Goal: Complete application form: Complete application form

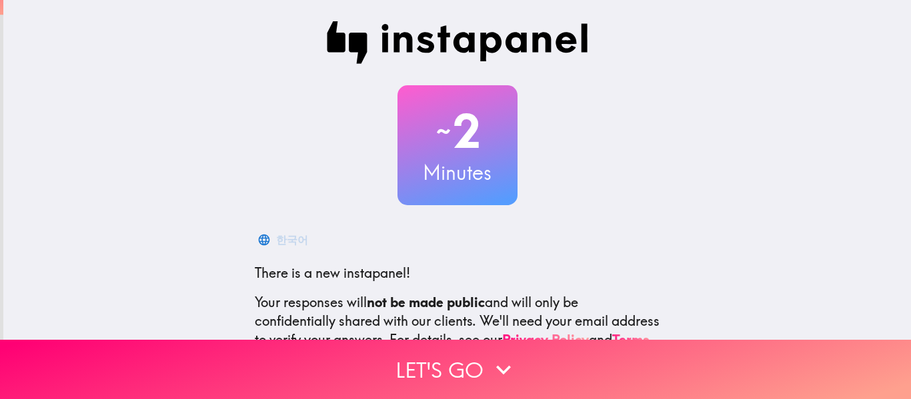
click at [516, 351] on button "Let's go" at bounding box center [455, 369] width 911 height 59
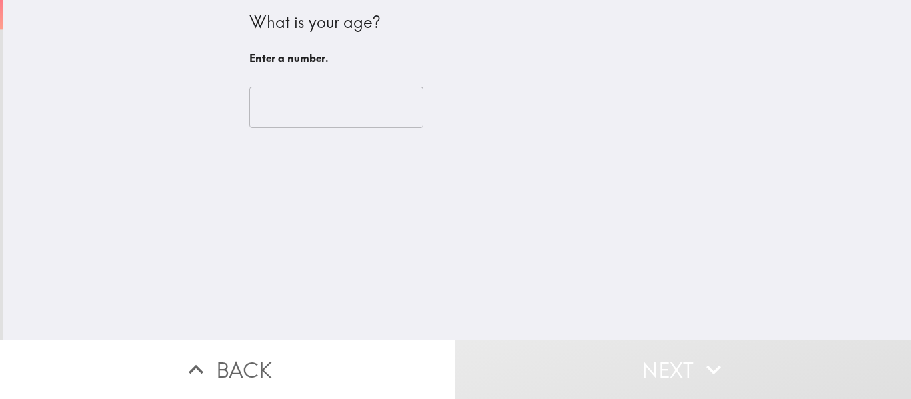
drag, startPoint x: 280, startPoint y: 115, endPoint x: 288, endPoint y: 108, distance: 10.9
click at [286, 109] on input "number" at bounding box center [336, 107] width 174 height 41
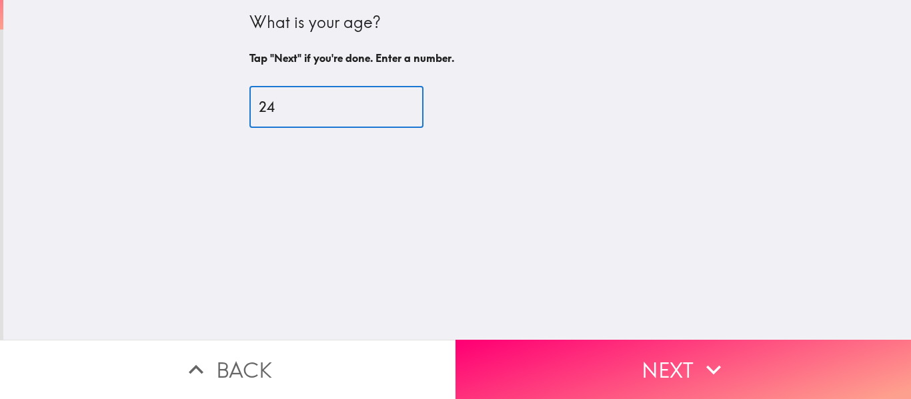
type input "24"
click at [663, 325] on div "What is your age? Tap "Next" if you're done. Enter a number. 24 ​" at bounding box center [457, 170] width 908 height 340
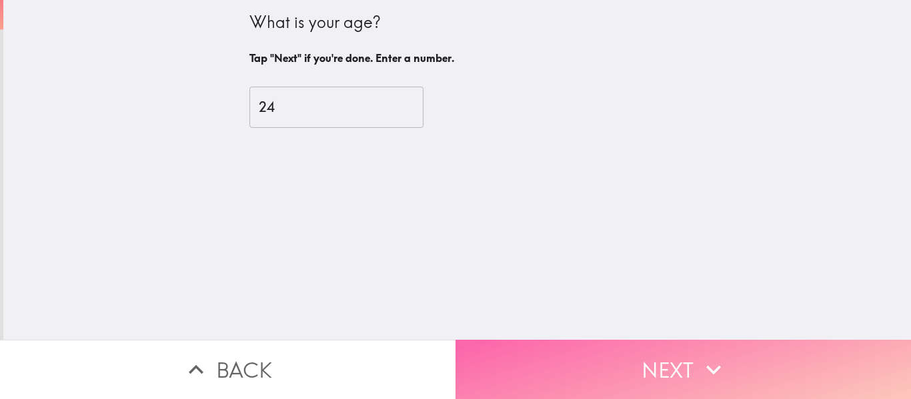
click at [659, 341] on button "Next" at bounding box center [682, 369] width 455 height 59
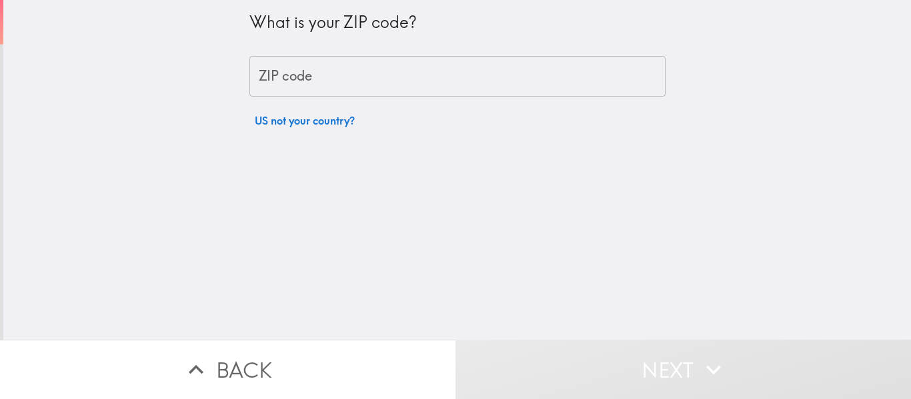
click at [299, 85] on input "ZIP code" at bounding box center [457, 76] width 416 height 41
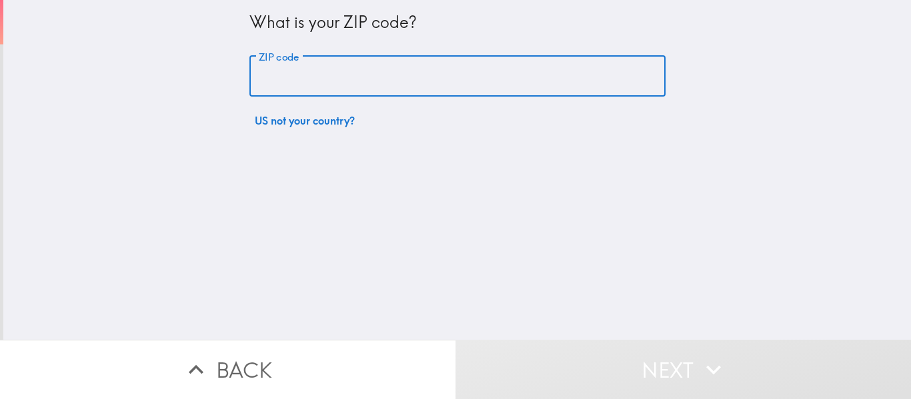
type input "48093"
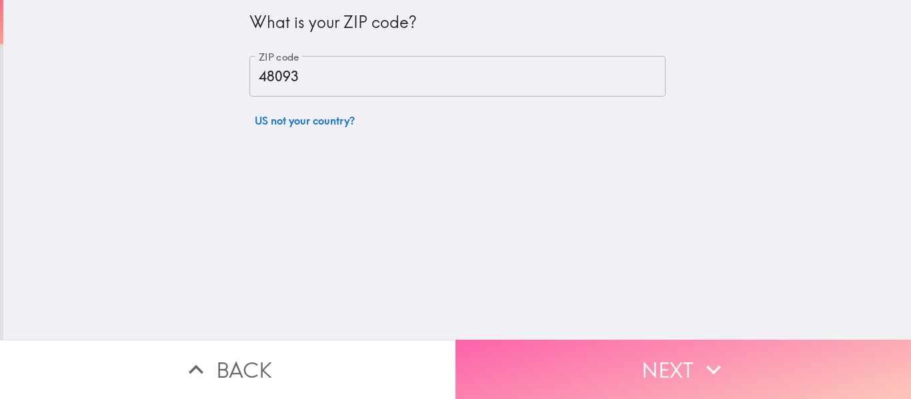
click at [556, 340] on button "Next" at bounding box center [682, 369] width 455 height 59
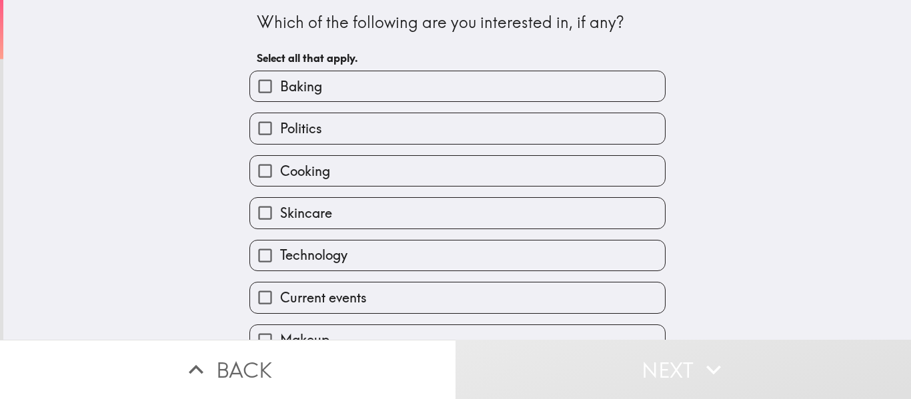
click at [319, 99] on label "Baking" at bounding box center [457, 86] width 415 height 30
click at [280, 99] on input "Baking" at bounding box center [265, 86] width 30 height 30
checkbox input "true"
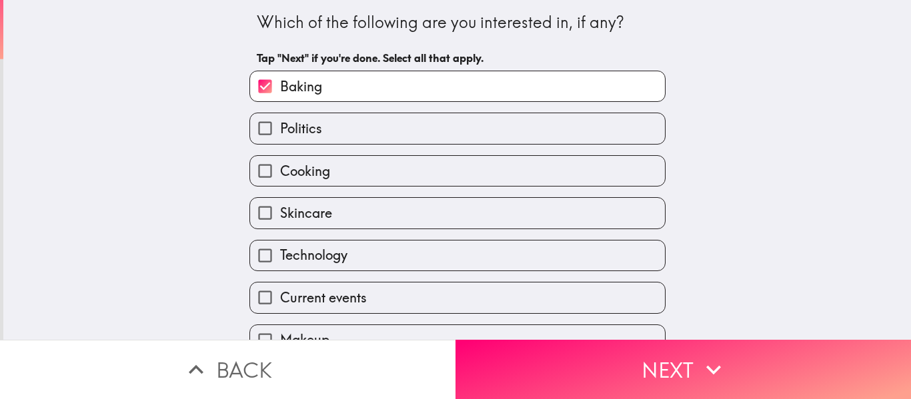
click at [332, 125] on label "Politics" at bounding box center [457, 128] width 415 height 30
click at [280, 125] on input "Politics" at bounding box center [265, 128] width 30 height 30
checkbox input "true"
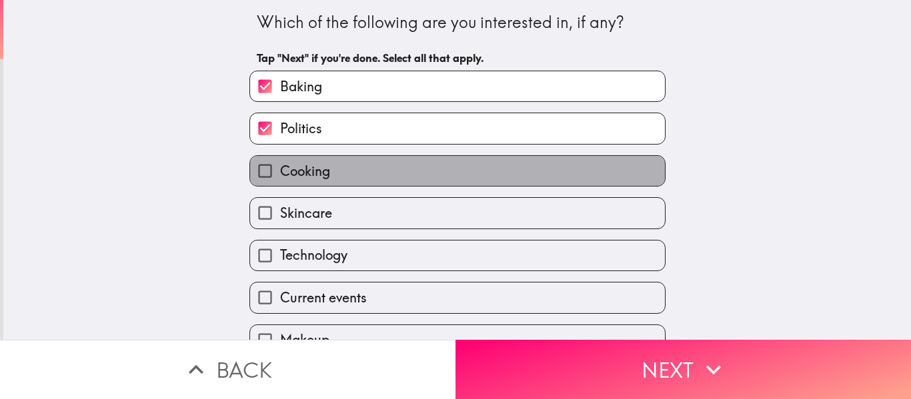
click at [333, 167] on label "Cooking" at bounding box center [457, 171] width 415 height 30
click at [280, 167] on input "Cooking" at bounding box center [265, 171] width 30 height 30
checkbox input "true"
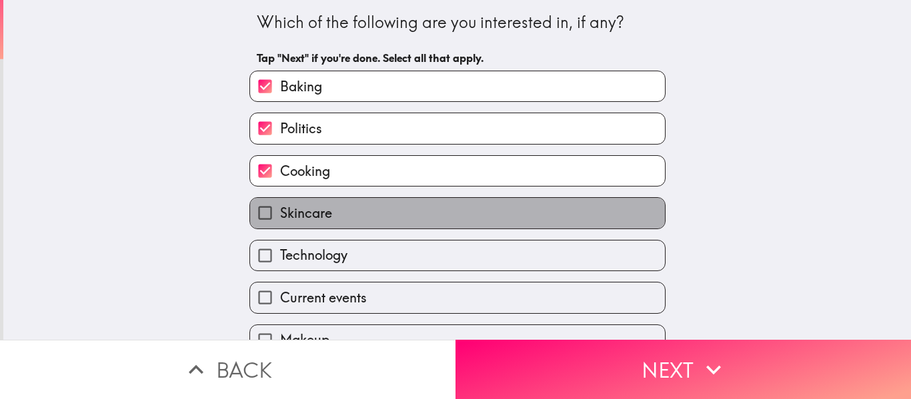
drag, startPoint x: 337, startPoint y: 210, endPoint x: 338, endPoint y: 237, distance: 26.7
click at [338, 211] on label "Skincare" at bounding box center [457, 213] width 415 height 30
click at [280, 211] on input "Skincare" at bounding box center [265, 213] width 30 height 30
checkbox input "true"
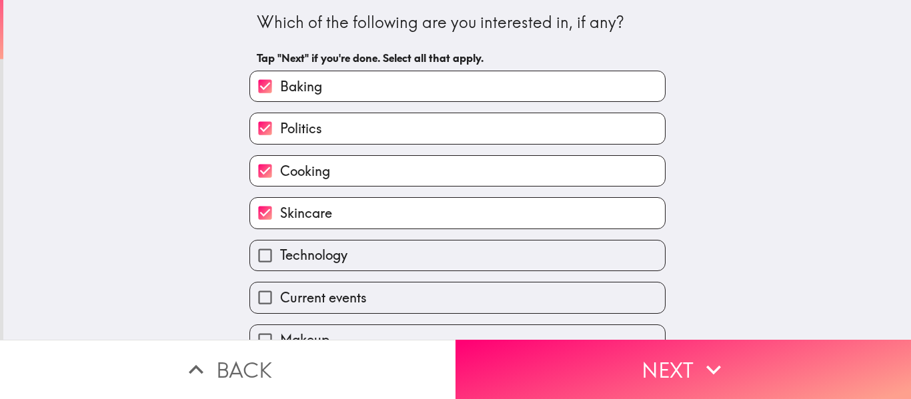
click at [339, 255] on label "Technology" at bounding box center [457, 256] width 415 height 30
click at [280, 255] on input "Technology" at bounding box center [265, 256] width 30 height 30
checkbox input "true"
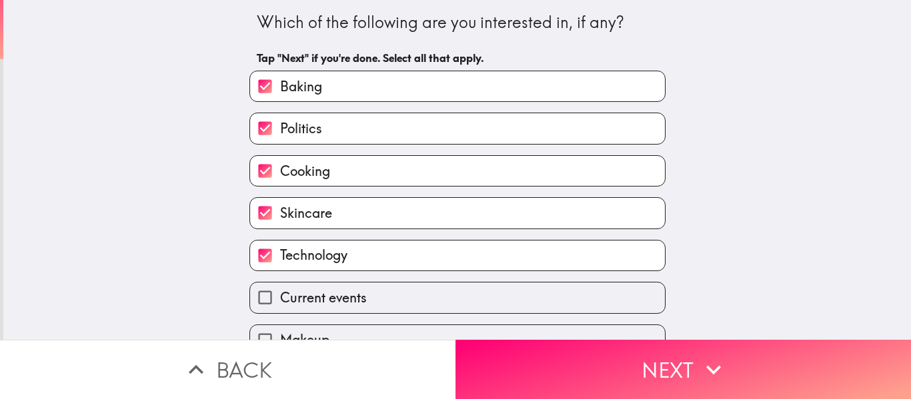
scroll to position [111, 0]
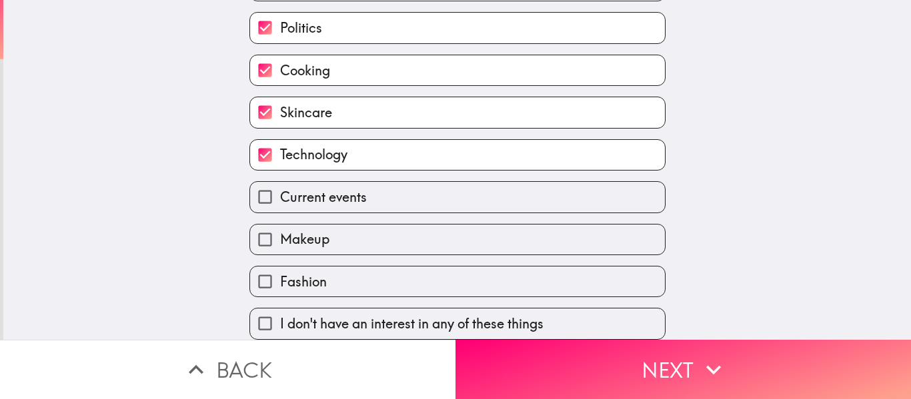
click at [328, 231] on label "Makeup" at bounding box center [457, 240] width 415 height 30
click at [280, 231] on input "Makeup" at bounding box center [265, 240] width 30 height 30
checkbox input "true"
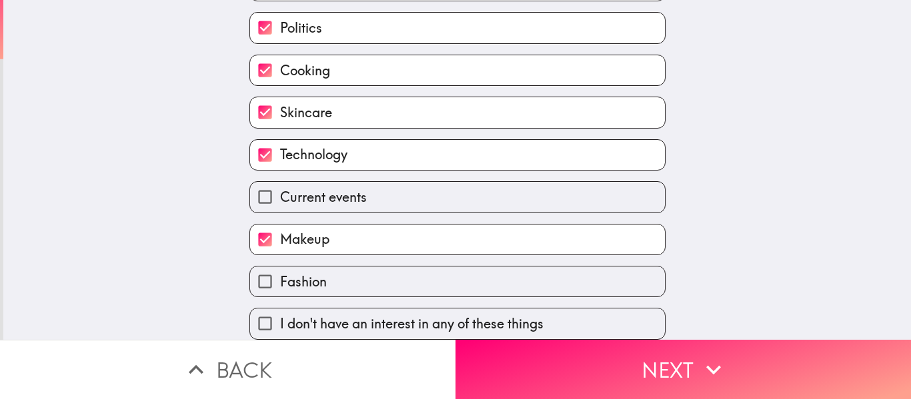
click at [342, 267] on label "Fashion" at bounding box center [457, 282] width 415 height 30
click at [280, 267] on input "Fashion" at bounding box center [265, 282] width 30 height 30
checkbox input "true"
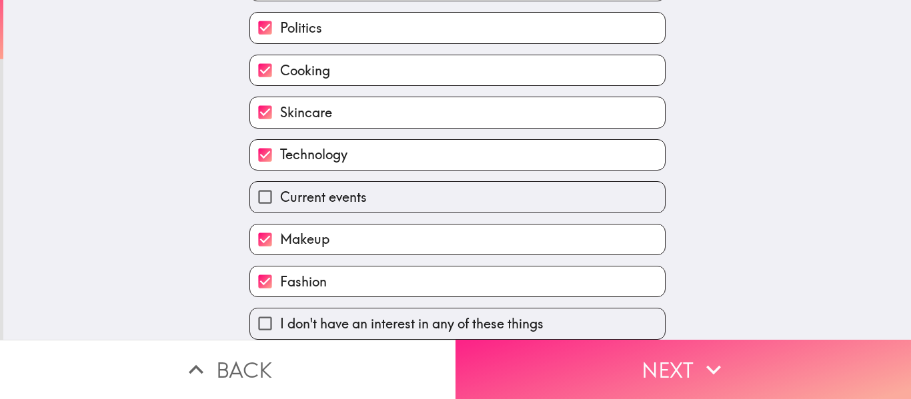
click at [640, 374] on button "Next" at bounding box center [682, 369] width 455 height 59
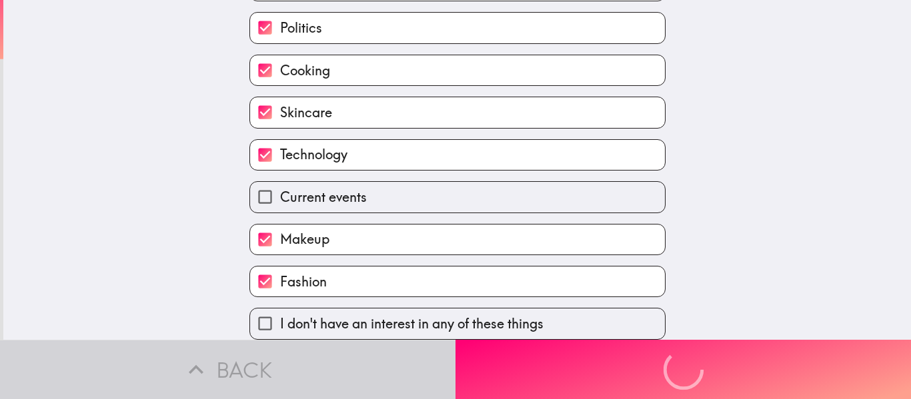
scroll to position [0, 0]
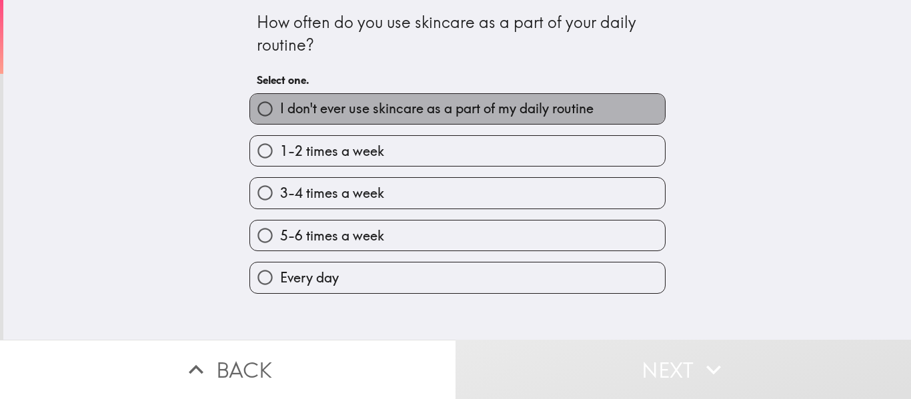
click at [404, 113] on span "I don't ever use skincare as a part of my daily routine" at bounding box center [436, 108] width 313 height 19
click at [280, 113] on input "I don't ever use skincare as a part of my daily routine" at bounding box center [265, 109] width 30 height 30
radio input "true"
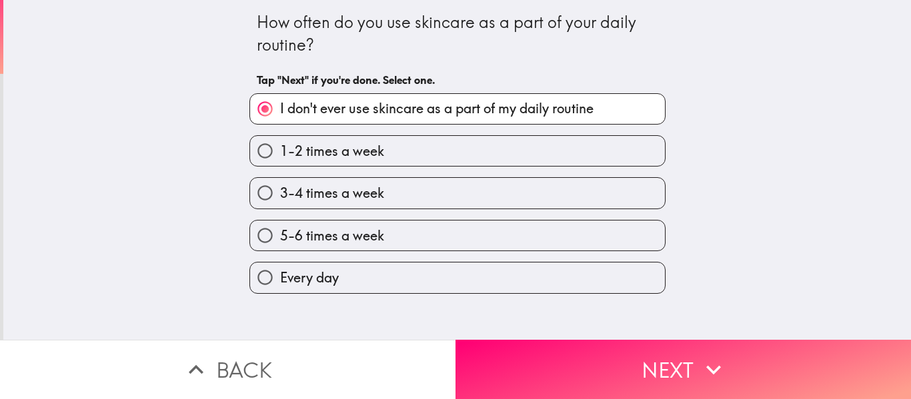
click at [371, 235] on span "5-6 times a week" at bounding box center [332, 236] width 104 height 19
click at [280, 235] on input "5-6 times a week" at bounding box center [265, 236] width 30 height 30
radio input "true"
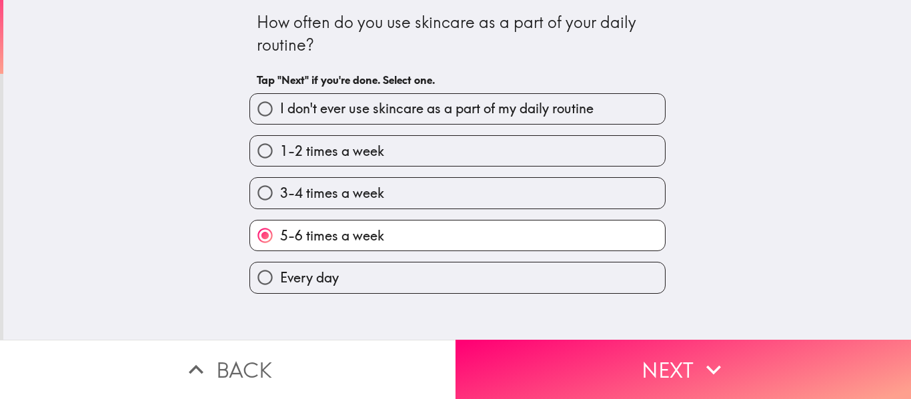
click at [637, 365] on button "Next" at bounding box center [682, 369] width 455 height 59
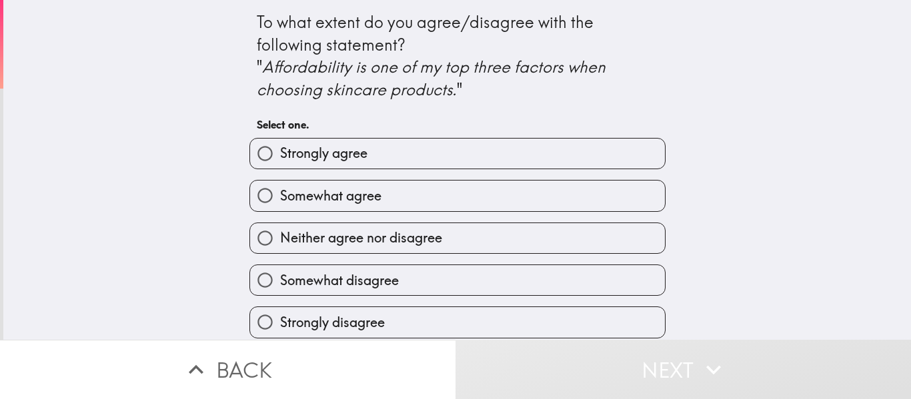
scroll to position [9, 0]
click at [336, 152] on span "Strongly agree" at bounding box center [323, 153] width 87 height 19
click at [280, 152] on input "Strongly agree" at bounding box center [265, 154] width 30 height 30
radio input "true"
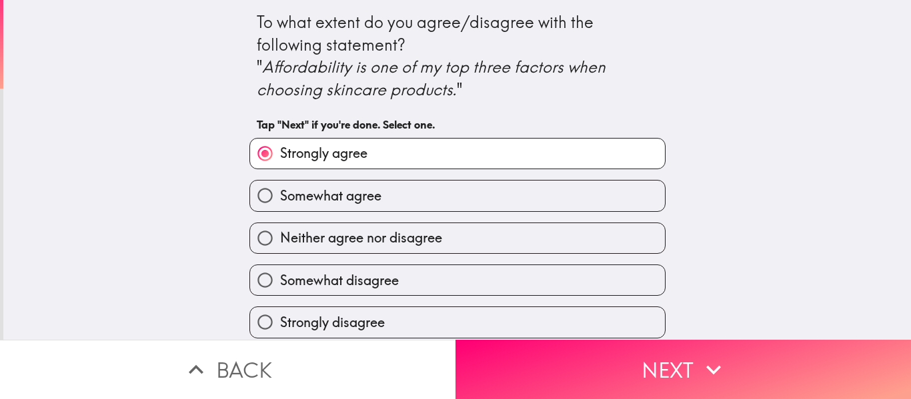
click at [713, 365] on icon "button" at bounding box center [713, 369] width 29 height 29
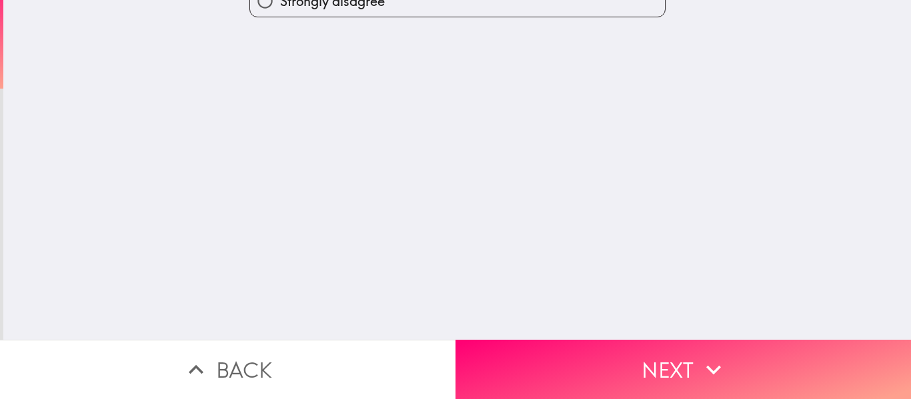
scroll to position [0, 0]
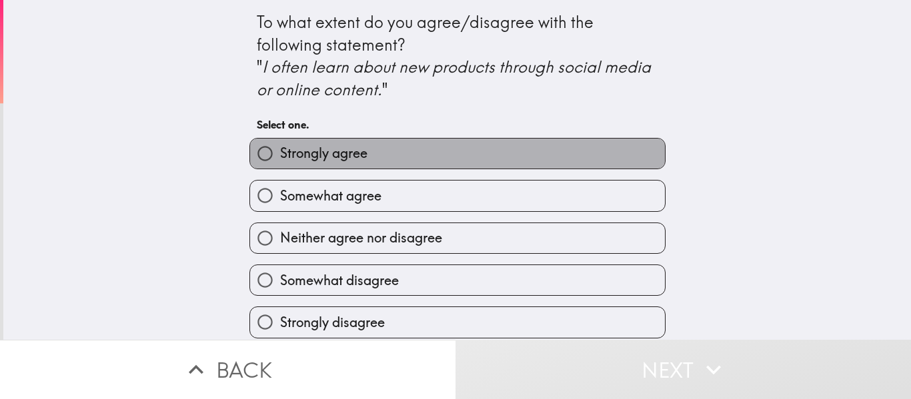
click at [318, 145] on span "Strongly agree" at bounding box center [323, 153] width 87 height 19
click at [280, 145] on input "Strongly agree" at bounding box center [265, 154] width 30 height 30
radio input "true"
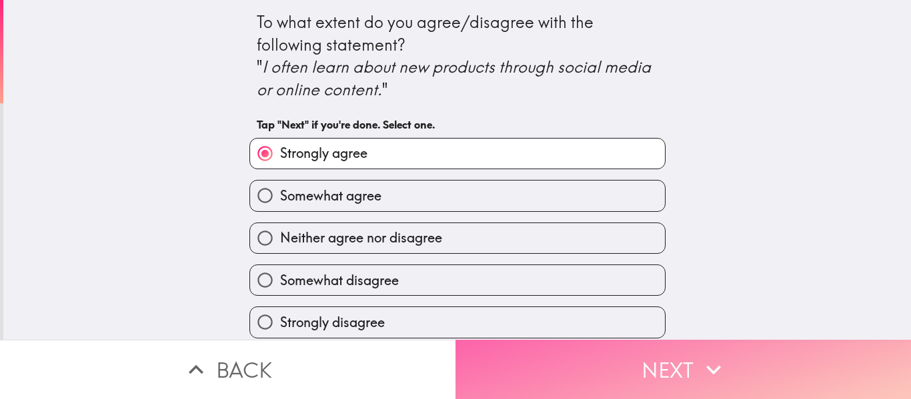
click at [685, 370] on button "Next" at bounding box center [682, 369] width 455 height 59
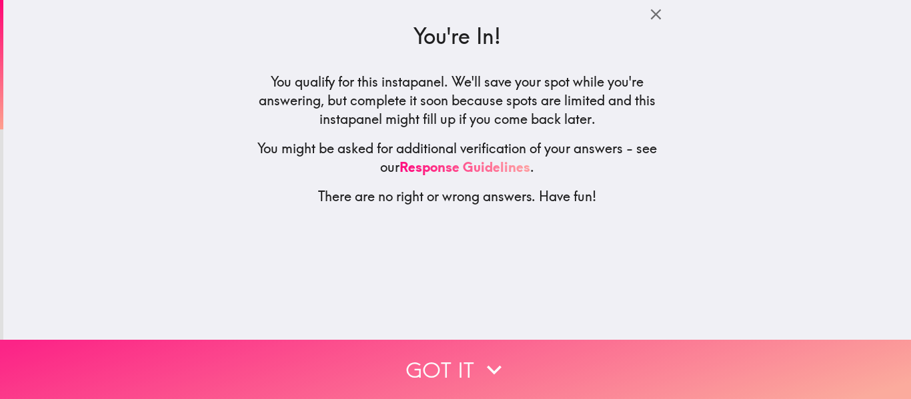
click at [510, 356] on button "Got it" at bounding box center [455, 369] width 911 height 59
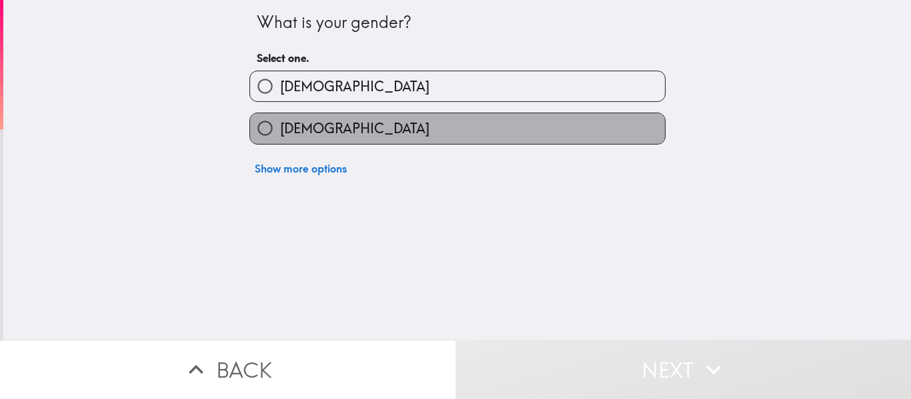
drag, startPoint x: 351, startPoint y: 117, endPoint x: 351, endPoint y: 125, distance: 7.3
click at [351, 120] on label "[DEMOGRAPHIC_DATA]" at bounding box center [457, 128] width 415 height 30
click at [280, 120] on input "[DEMOGRAPHIC_DATA]" at bounding box center [265, 128] width 30 height 30
radio input "true"
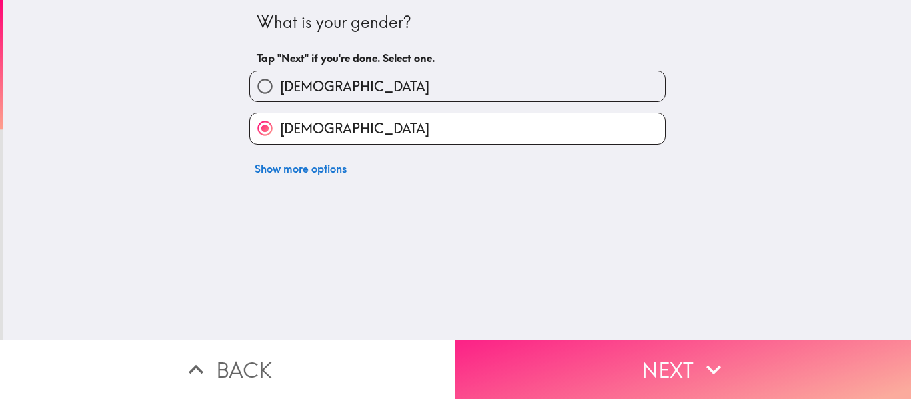
click at [637, 340] on button "Next" at bounding box center [682, 369] width 455 height 59
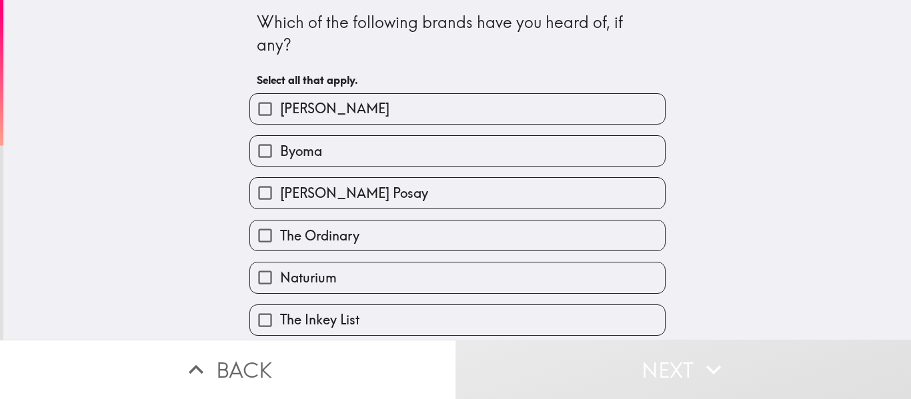
click at [357, 195] on span "[PERSON_NAME] Posay" at bounding box center [354, 193] width 148 height 19
click at [280, 195] on input "[PERSON_NAME] Posay" at bounding box center [265, 193] width 30 height 30
checkbox input "true"
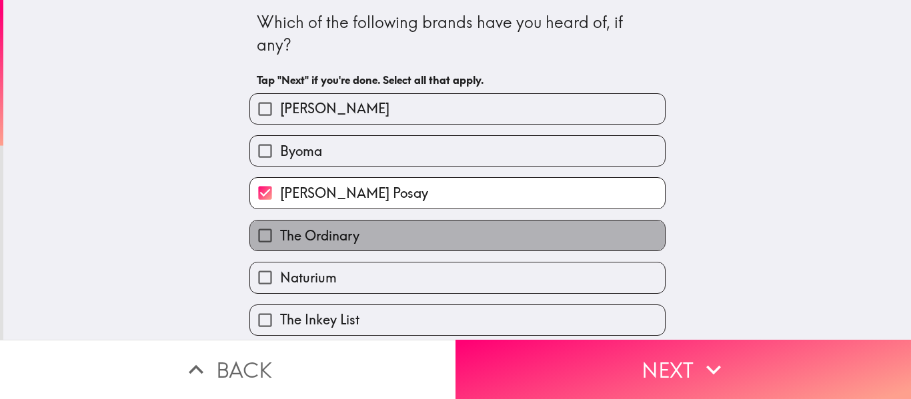
click at [357, 226] on label "The Ordinary" at bounding box center [457, 236] width 415 height 30
click at [280, 226] on input "The Ordinary" at bounding box center [265, 236] width 30 height 30
checkbox input "true"
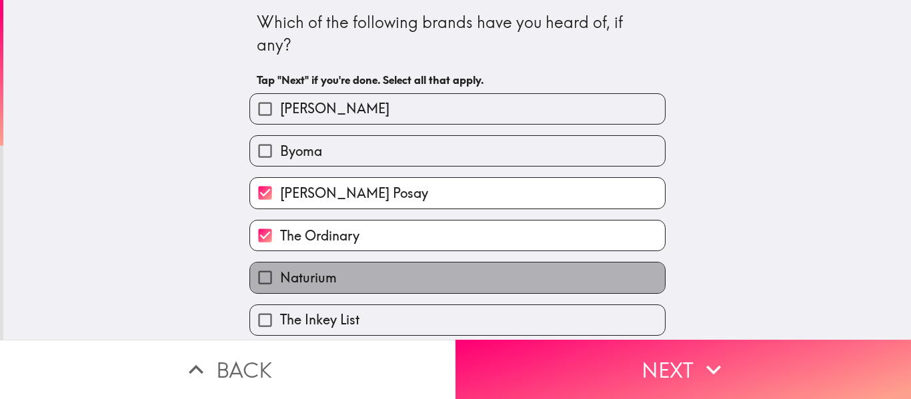
click at [345, 274] on label "Naturium" at bounding box center [457, 278] width 415 height 30
click at [280, 274] on input "Naturium" at bounding box center [265, 278] width 30 height 30
checkbox input "true"
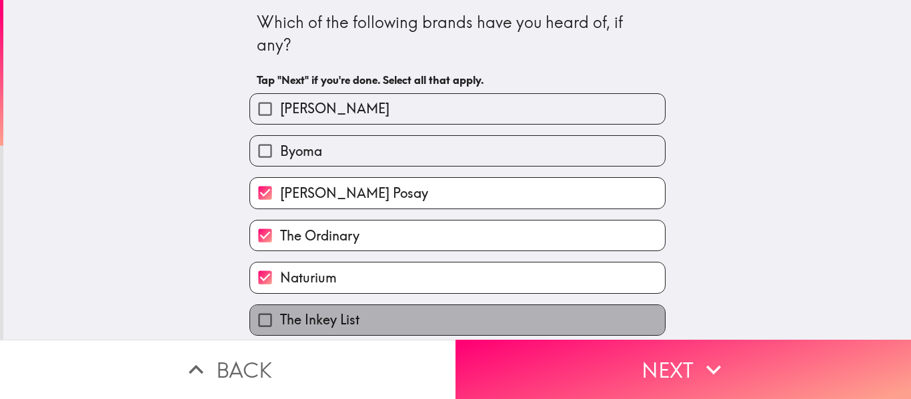
drag, startPoint x: 343, startPoint y: 312, endPoint x: 337, endPoint y: 279, distance: 33.1
click at [341, 313] on span "The Inkey List" at bounding box center [319, 320] width 79 height 19
click at [280, 313] on input "The Inkey List" at bounding box center [265, 320] width 30 height 30
checkbox input "true"
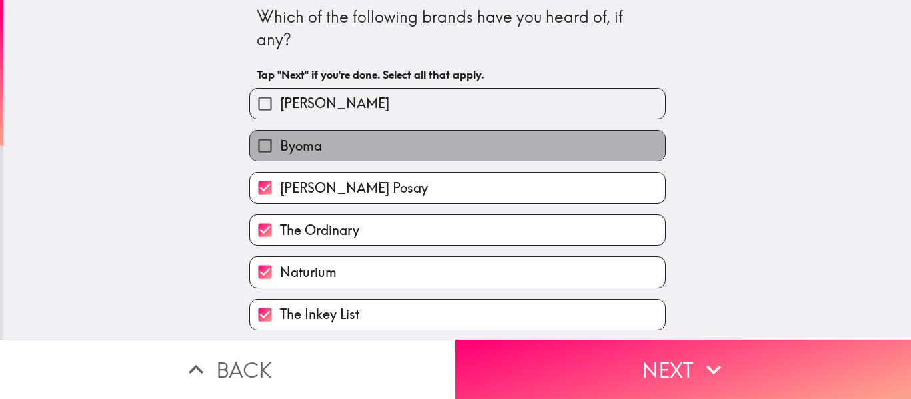
click at [339, 141] on label "Byoma" at bounding box center [457, 146] width 415 height 30
click at [280, 141] on input "Byoma" at bounding box center [265, 146] width 30 height 30
checkbox input "true"
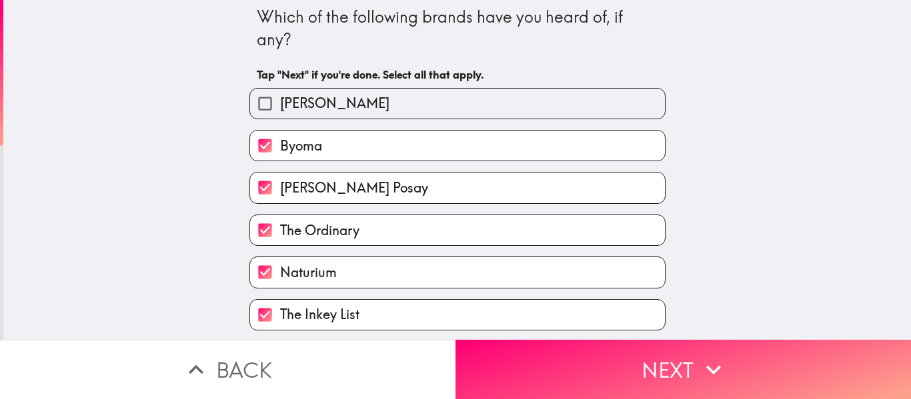
click at [343, 100] on label "[PERSON_NAME]" at bounding box center [457, 104] width 415 height 30
click at [280, 100] on input "[PERSON_NAME]" at bounding box center [265, 104] width 30 height 30
checkbox input "true"
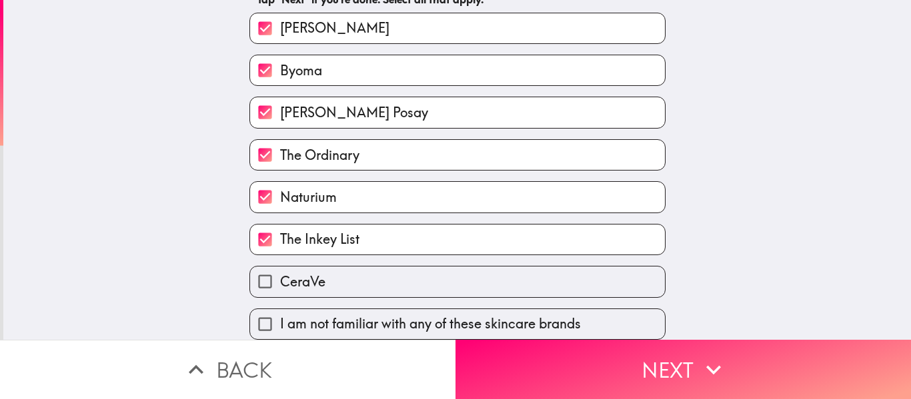
scroll to position [91, 0]
click at [374, 270] on label "CeraVe" at bounding box center [457, 282] width 415 height 30
click at [280, 270] on input "CeraVe" at bounding box center [265, 282] width 30 height 30
checkbox input "true"
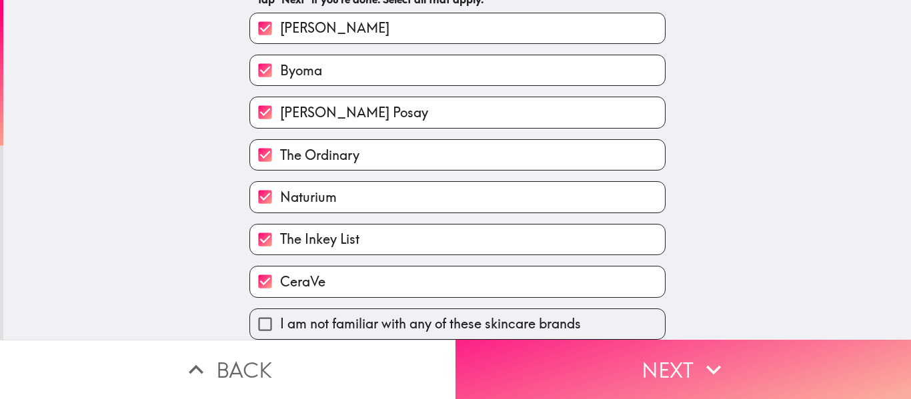
click at [596, 374] on button "Next" at bounding box center [682, 369] width 455 height 59
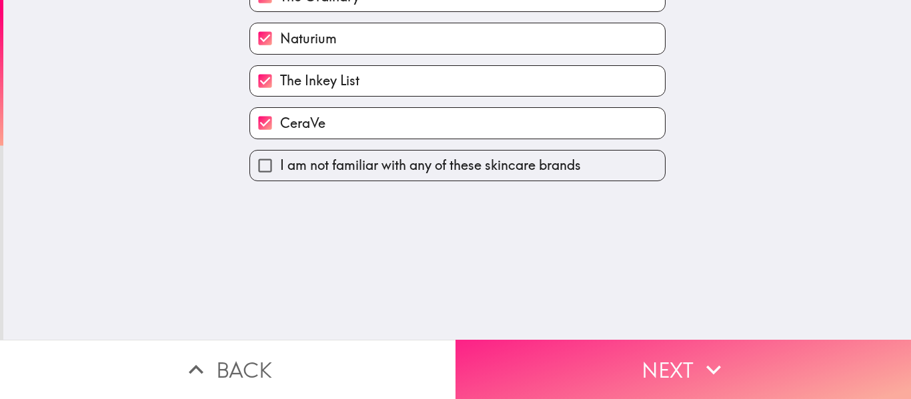
scroll to position [0, 0]
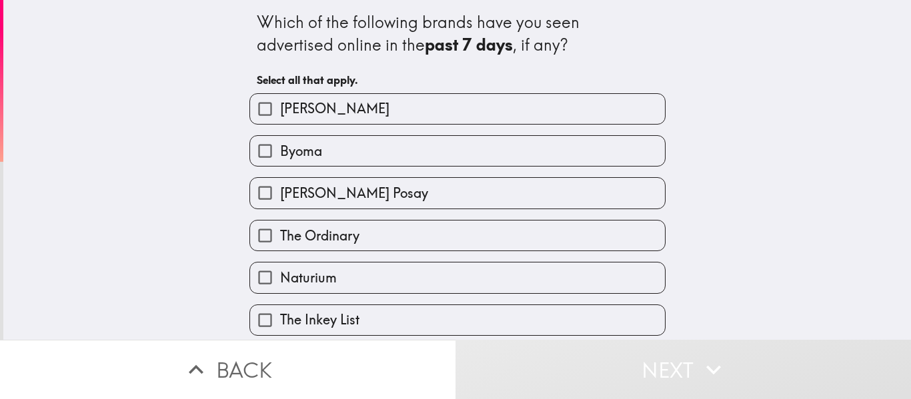
scroll to position [67, 0]
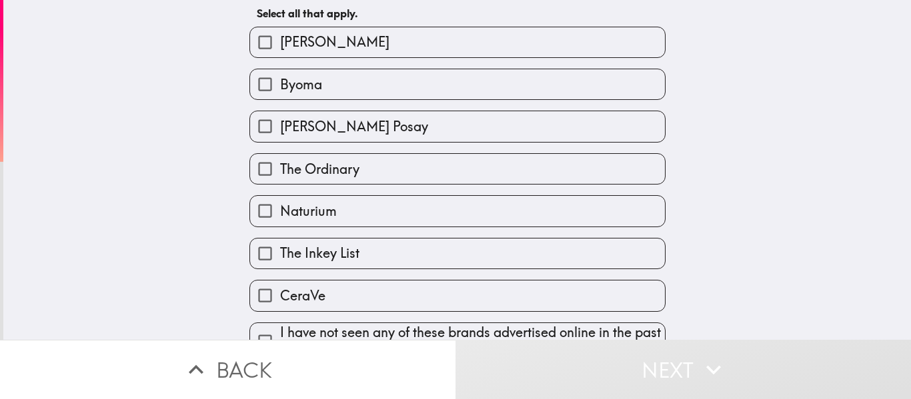
click at [319, 295] on label "CeraVe" at bounding box center [457, 296] width 415 height 30
click at [280, 295] on input "CeraVe" at bounding box center [265, 296] width 30 height 30
checkbox input "true"
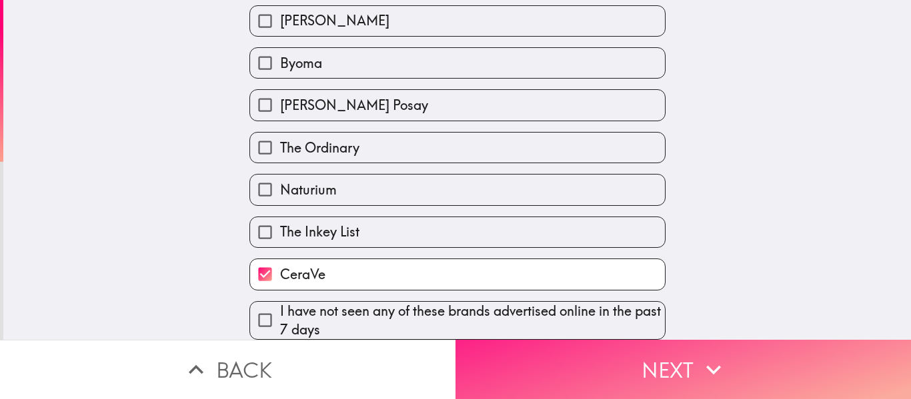
scroll to position [98, 0]
click at [597, 357] on button "Next" at bounding box center [682, 369] width 455 height 59
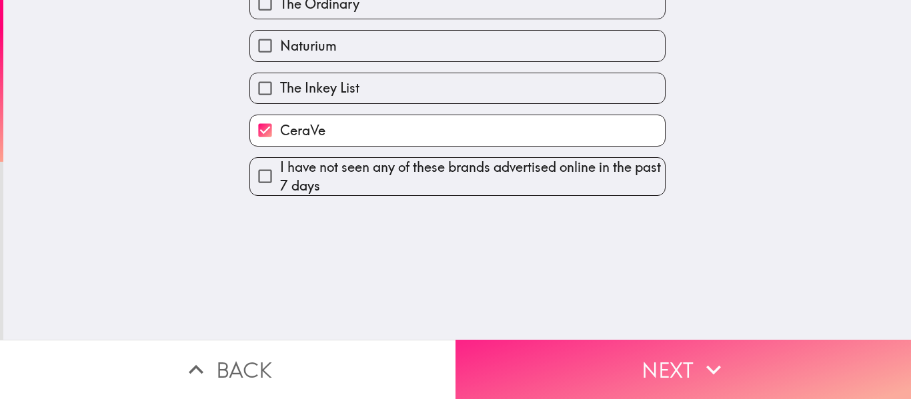
scroll to position [0, 0]
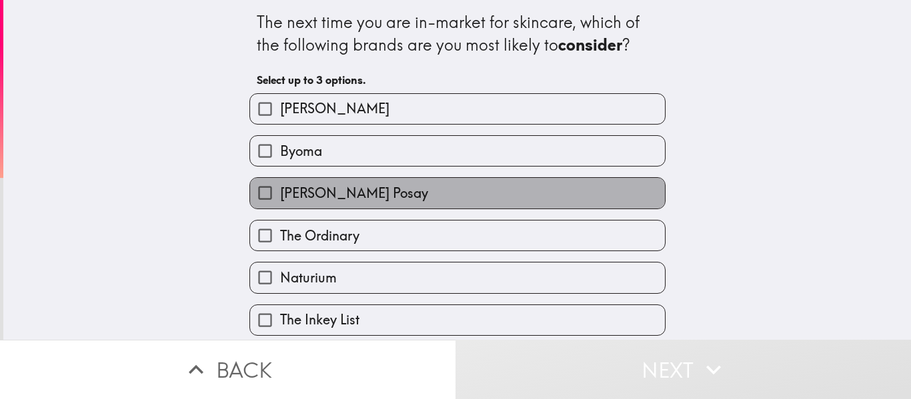
click at [313, 201] on span "[PERSON_NAME] Posay" at bounding box center [354, 193] width 148 height 19
click at [280, 201] on input "[PERSON_NAME] Posay" at bounding box center [265, 193] width 30 height 30
checkbox input "true"
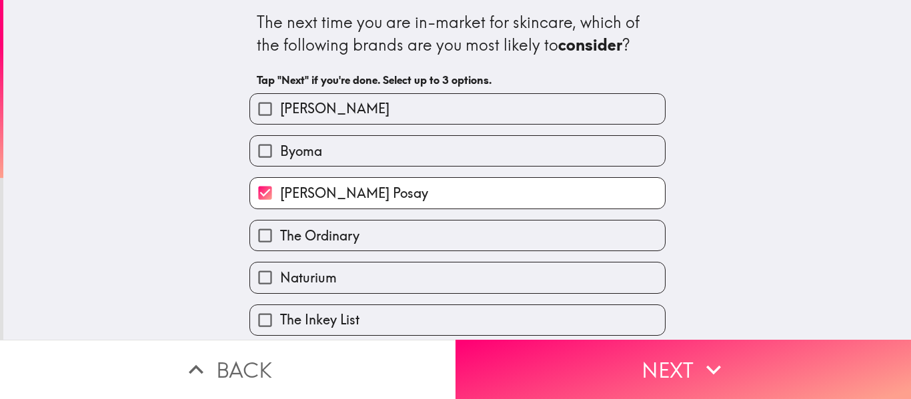
click at [318, 142] on label "Byoma" at bounding box center [457, 151] width 415 height 30
click at [280, 142] on input "Byoma" at bounding box center [265, 151] width 30 height 30
checkbox input "true"
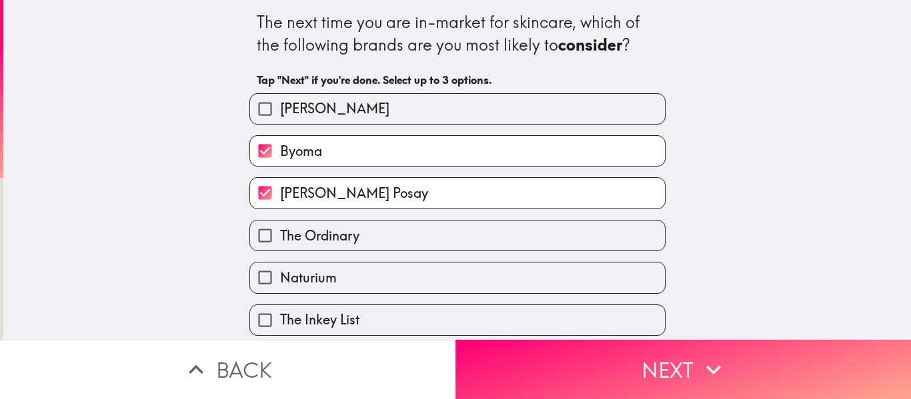
click at [319, 114] on span "[PERSON_NAME]" at bounding box center [334, 108] width 109 height 19
click at [280, 114] on input "[PERSON_NAME]" at bounding box center [265, 109] width 30 height 30
checkbox input "true"
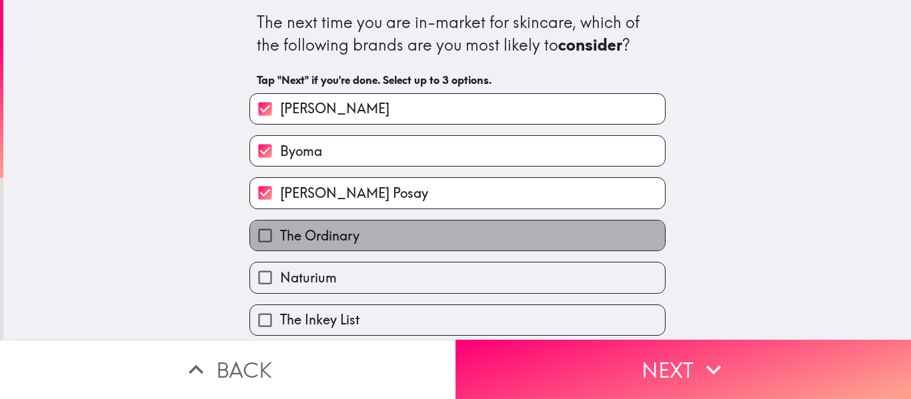
click at [343, 237] on span "The Ordinary" at bounding box center [319, 236] width 79 height 19
click at [280, 237] on input "The Ordinary" at bounding box center [265, 236] width 30 height 30
checkbox input "true"
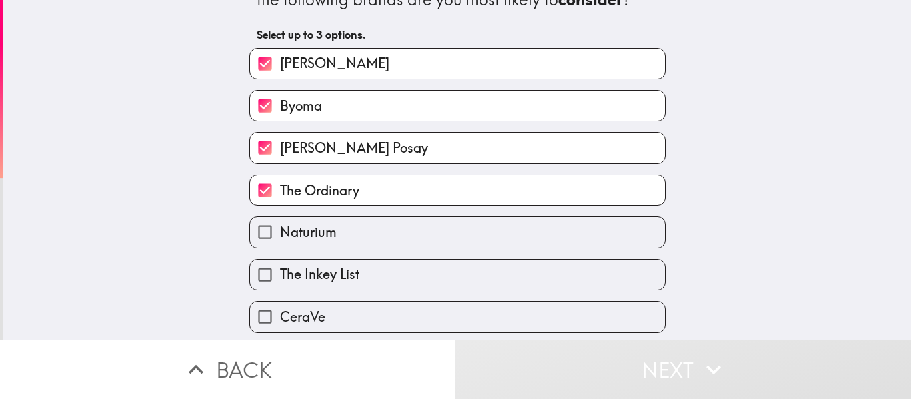
scroll to position [91, 0]
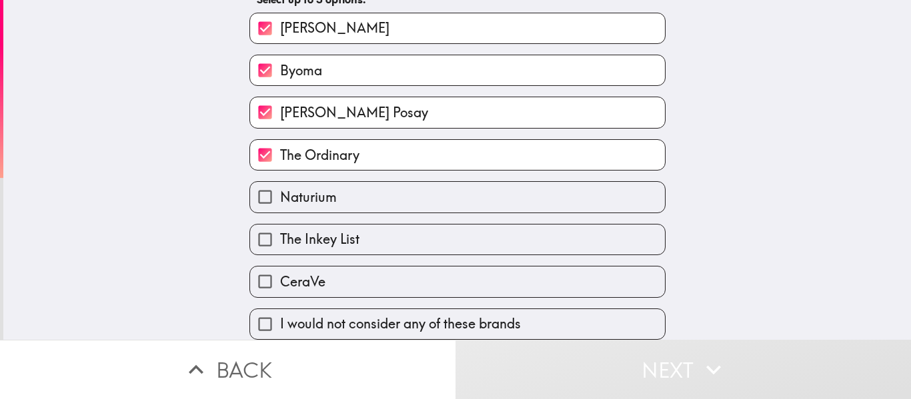
drag, startPoint x: 324, startPoint y: 25, endPoint x: 485, endPoint y: 85, distance: 171.5
click at [326, 25] on label "[PERSON_NAME]" at bounding box center [457, 28] width 415 height 30
click at [280, 25] on input "[PERSON_NAME]" at bounding box center [265, 28] width 30 height 30
checkbox input "false"
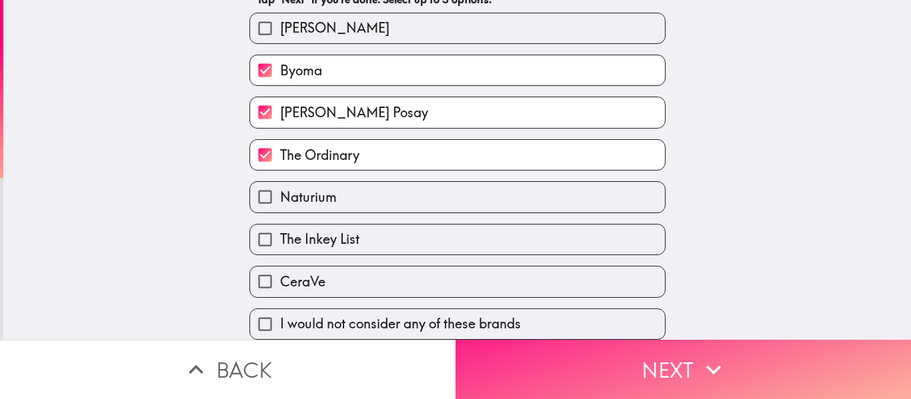
drag, startPoint x: 682, startPoint y: 317, endPoint x: 681, endPoint y: 335, distance: 17.4
click at [682, 321] on div "The next time you are in-market for skincare, which of the following brands are…" at bounding box center [457, 170] width 908 height 340
click at [681, 342] on button "Next" at bounding box center [682, 369] width 455 height 59
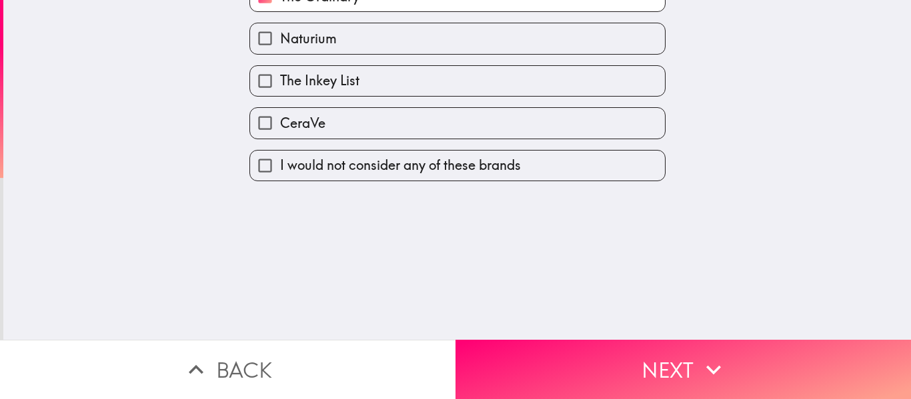
scroll to position [0, 0]
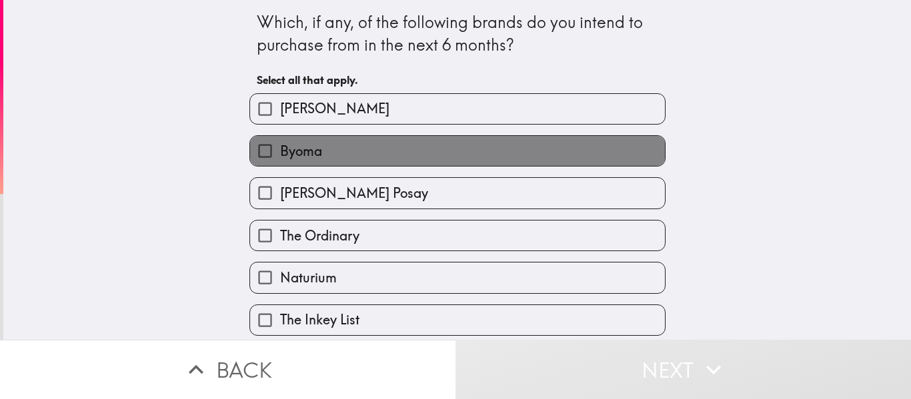
drag, startPoint x: 503, startPoint y: 157, endPoint x: 499, endPoint y: 148, distance: 10.2
click at [501, 153] on label "Byoma" at bounding box center [457, 151] width 415 height 30
click at [280, 153] on input "Byoma" at bounding box center [265, 151] width 30 height 30
checkbox input "true"
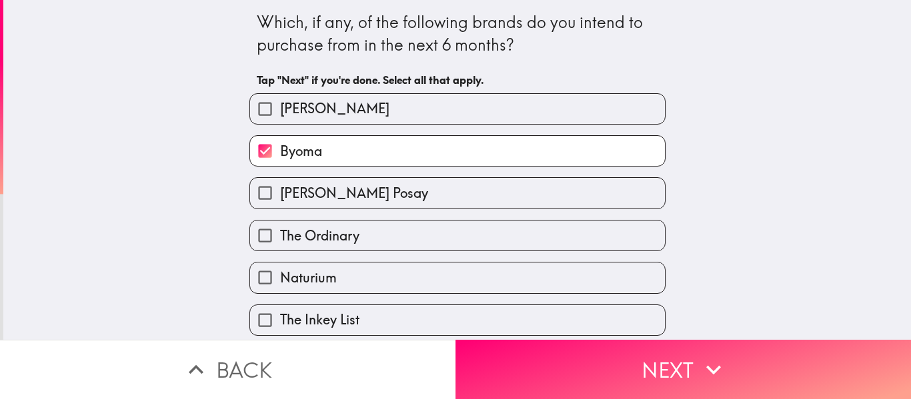
drag, startPoint x: 499, startPoint y: 148, endPoint x: 369, endPoint y: 195, distance: 137.5
click at [370, 195] on label "[PERSON_NAME] Posay" at bounding box center [457, 193] width 415 height 30
click at [280, 195] on input "[PERSON_NAME] Posay" at bounding box center [265, 193] width 30 height 30
checkbox input "true"
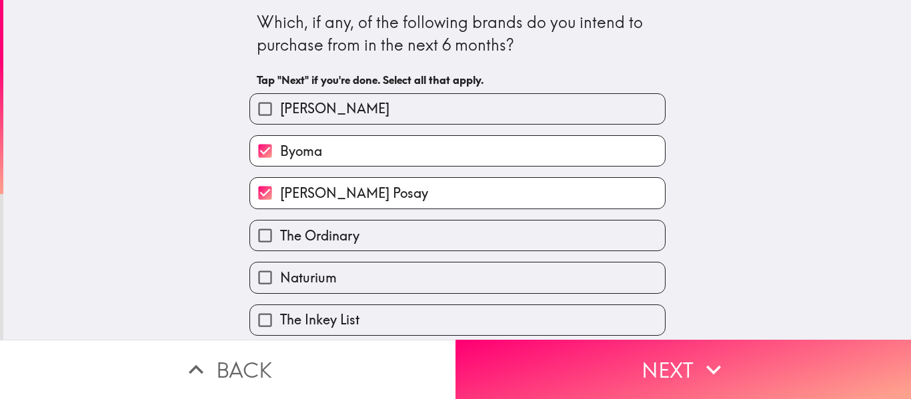
click at [347, 251] on div "Naturium" at bounding box center [452, 272] width 427 height 42
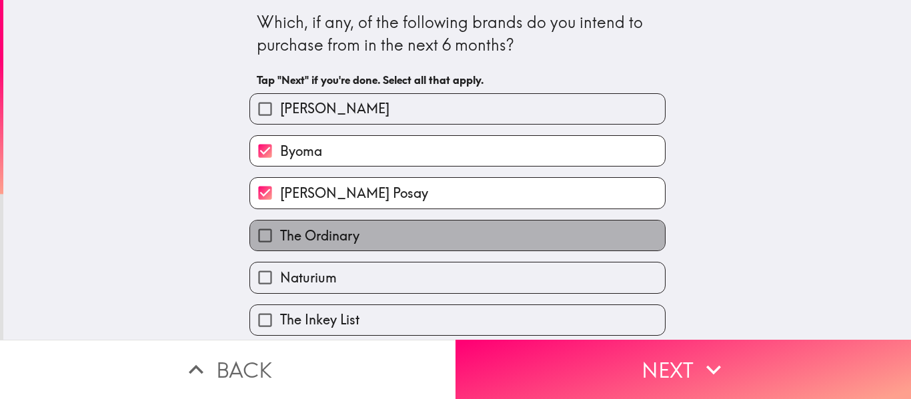
click at [403, 250] on label "The Ordinary" at bounding box center [457, 236] width 415 height 30
click at [280, 250] on input "The Ordinary" at bounding box center [265, 236] width 30 height 30
checkbox input "true"
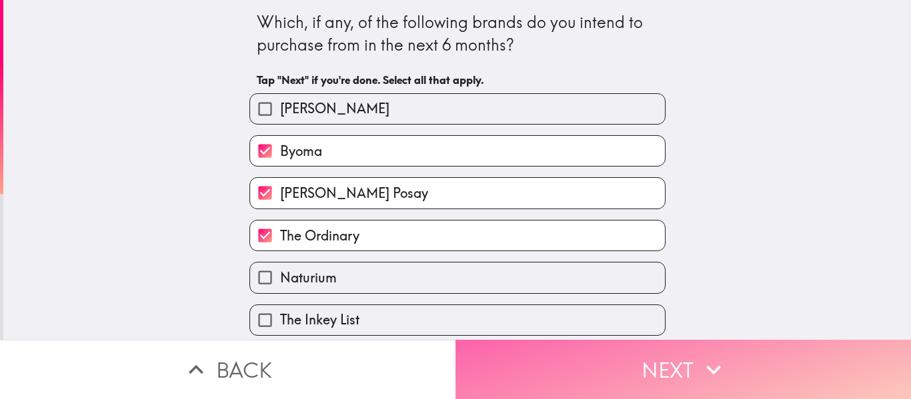
click at [618, 343] on button "Next" at bounding box center [682, 369] width 455 height 59
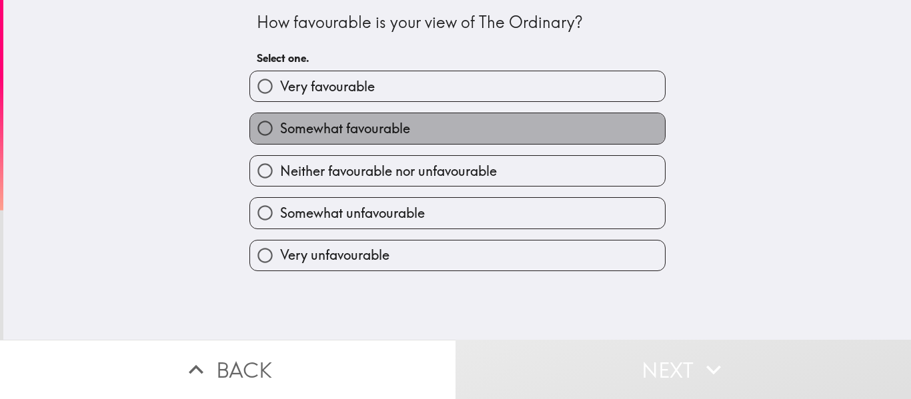
click at [371, 114] on label "Somewhat favourable" at bounding box center [457, 128] width 415 height 30
click at [280, 114] on input "Somewhat favourable" at bounding box center [265, 128] width 30 height 30
radio input "true"
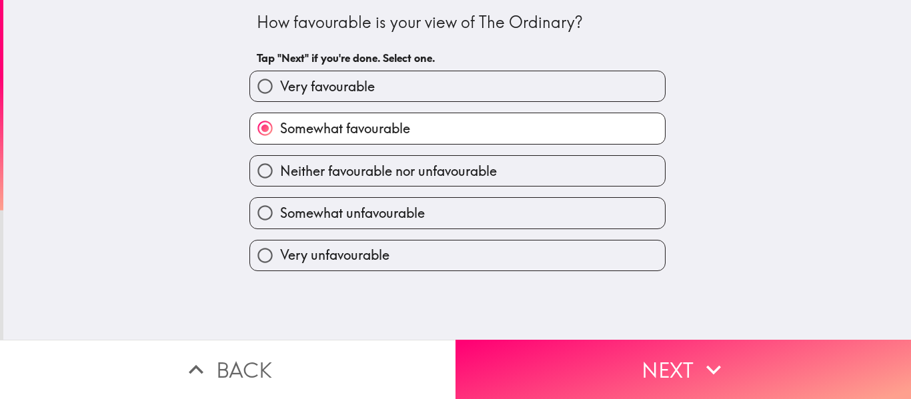
click at [373, 87] on label "Very favourable" at bounding box center [457, 86] width 415 height 30
click at [280, 87] on input "Very favourable" at bounding box center [265, 86] width 30 height 30
radio input "true"
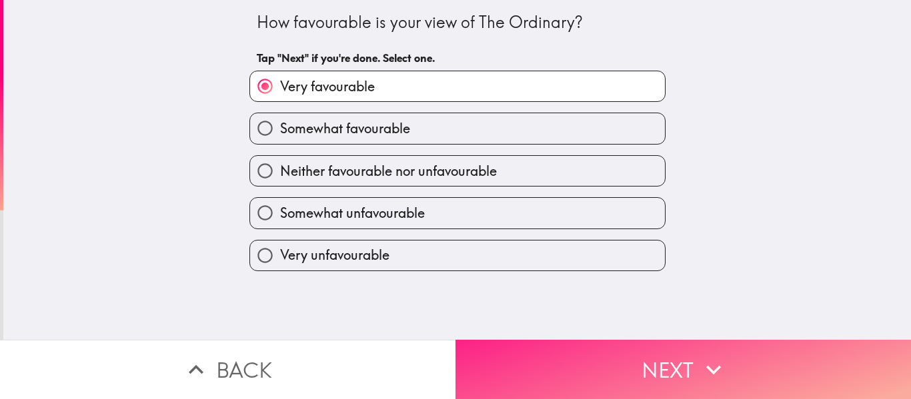
click at [562, 340] on button "Next" at bounding box center [682, 369] width 455 height 59
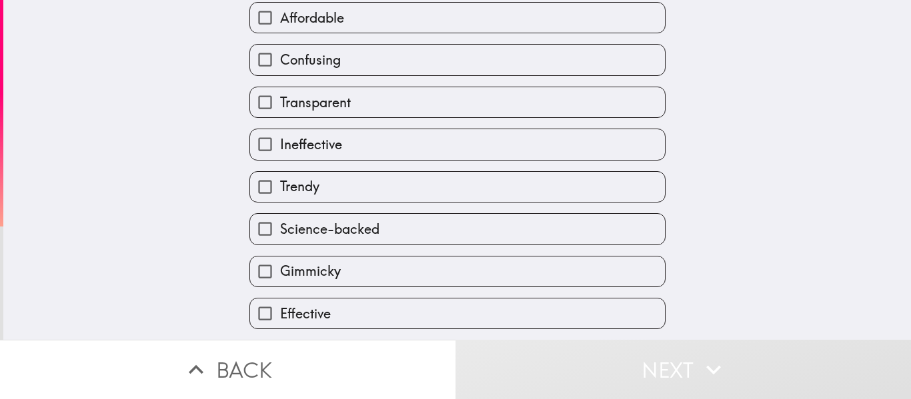
click at [340, 192] on label "Trendy" at bounding box center [457, 187] width 415 height 30
click at [280, 192] on input "Trendy" at bounding box center [265, 187] width 30 height 30
checkbox input "true"
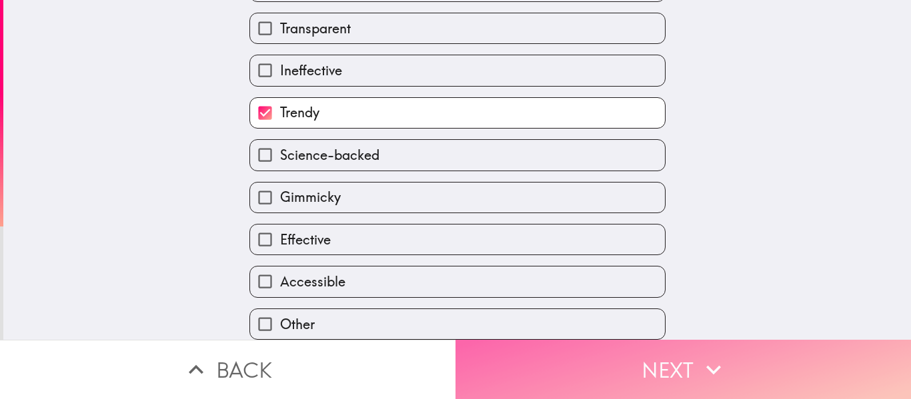
click at [629, 340] on button "Next" at bounding box center [682, 369] width 455 height 59
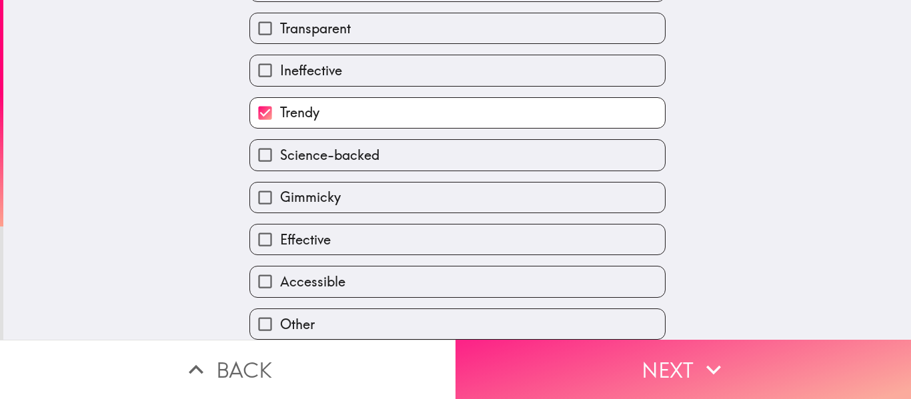
scroll to position [108, 0]
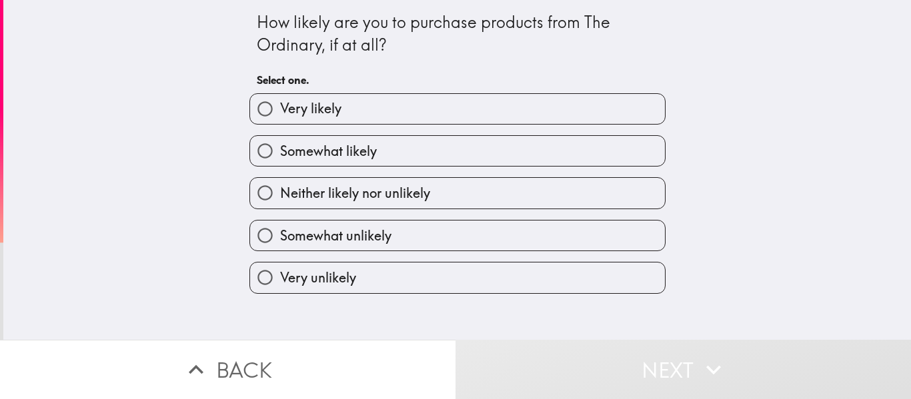
click at [348, 114] on label "Very likely" at bounding box center [457, 109] width 415 height 30
click at [280, 114] on input "Very likely" at bounding box center [265, 109] width 30 height 30
radio input "true"
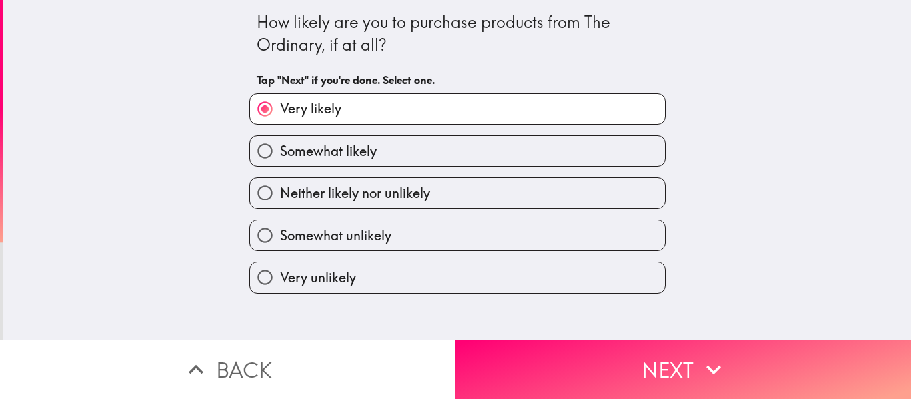
click at [584, 323] on div "How likely are you to purchase products from The Ordinary, if at all? Tap "Next…" at bounding box center [457, 170] width 908 height 340
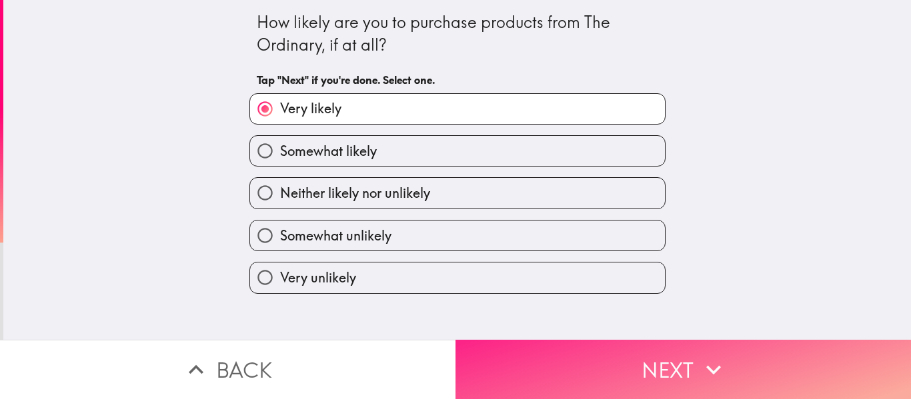
click at [582, 340] on button "Next" at bounding box center [682, 369] width 455 height 59
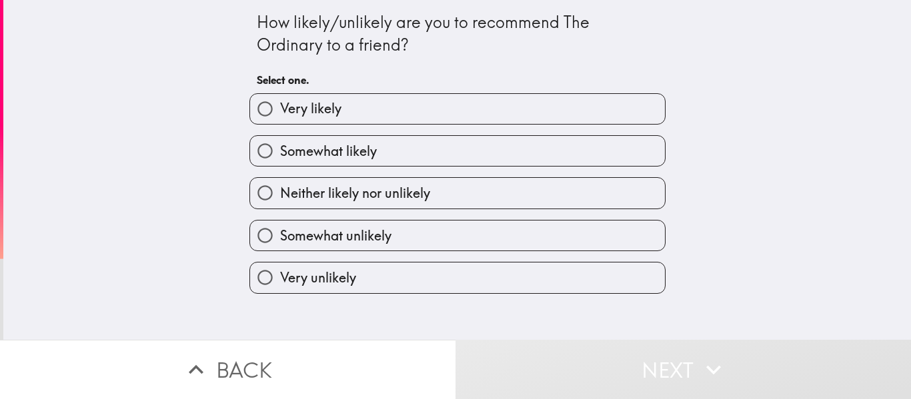
click at [382, 159] on label "Somewhat likely" at bounding box center [457, 151] width 415 height 30
click at [280, 159] on input "Somewhat likely" at bounding box center [265, 151] width 30 height 30
radio input "true"
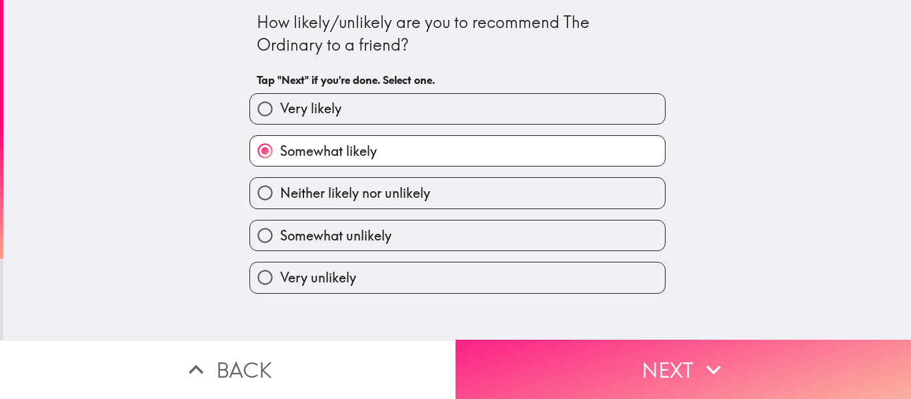
click at [555, 351] on button "Next" at bounding box center [682, 369] width 455 height 59
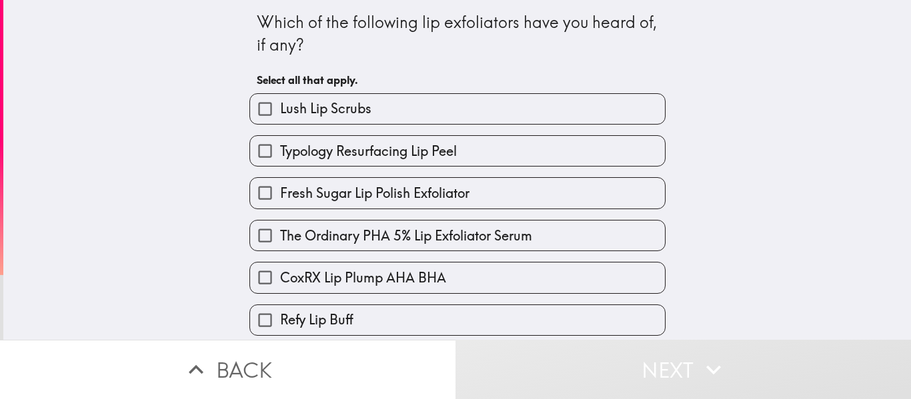
click at [314, 115] on span "Lush Lip Scrubs" at bounding box center [325, 108] width 91 height 19
click at [280, 115] on input "Lush Lip Scrubs" at bounding box center [265, 109] width 30 height 30
checkbox input "true"
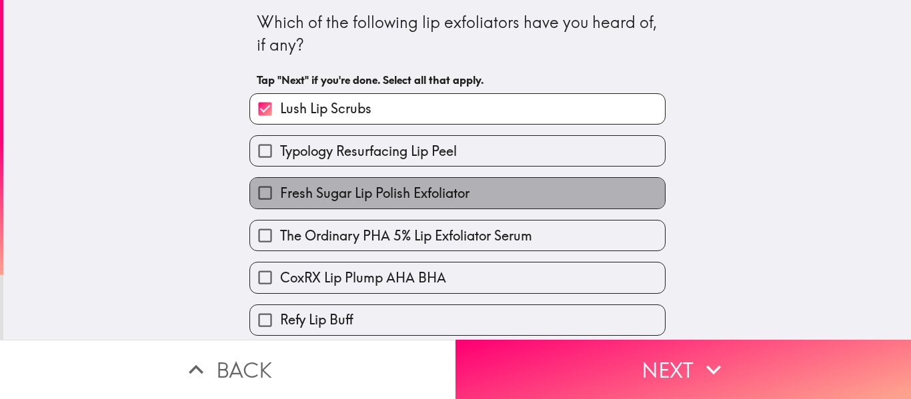
click at [299, 179] on label "Fresh Sugar Lip Polish Exfoliator" at bounding box center [457, 193] width 415 height 30
click at [280, 179] on input "Fresh Sugar Lip Polish Exfoliator" at bounding box center [265, 193] width 30 height 30
checkbox input "true"
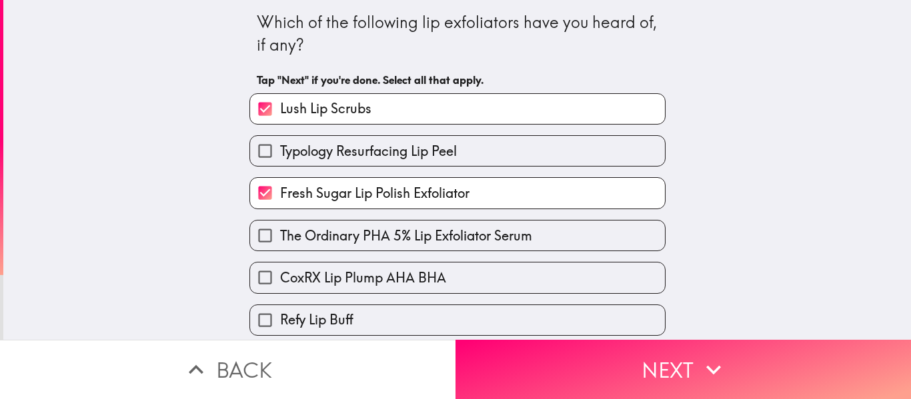
click at [397, 281] on span "CoxRX Lip Plump AHA BHA" at bounding box center [363, 278] width 166 height 19
click at [280, 281] on input "CoxRX Lip Plump AHA BHA" at bounding box center [265, 278] width 30 height 30
checkbox input "true"
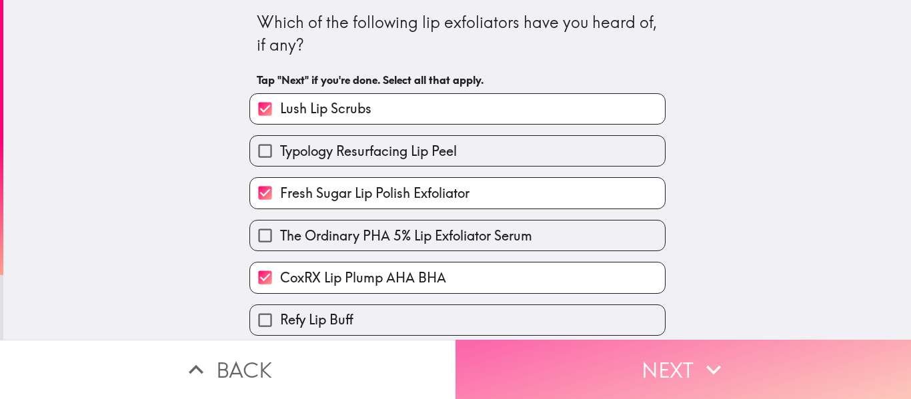
click at [539, 340] on button "Next" at bounding box center [682, 369] width 455 height 59
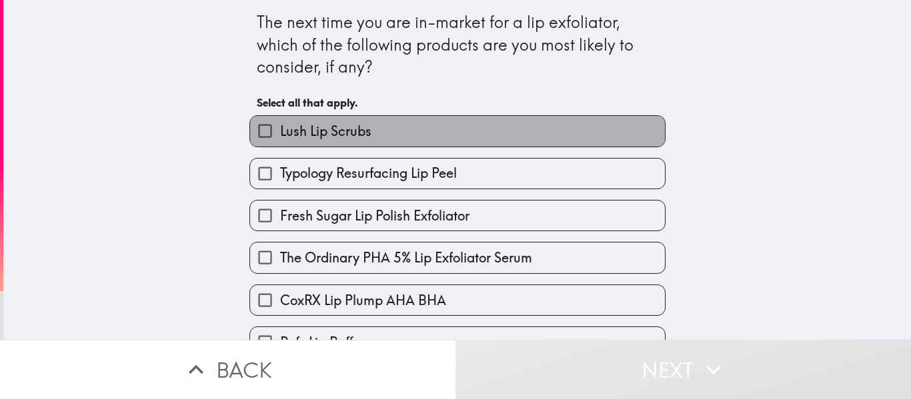
click at [330, 142] on label "Lush Lip Scrubs" at bounding box center [457, 131] width 415 height 30
click at [280, 142] on input "Lush Lip Scrubs" at bounding box center [265, 131] width 30 height 30
checkbox input "true"
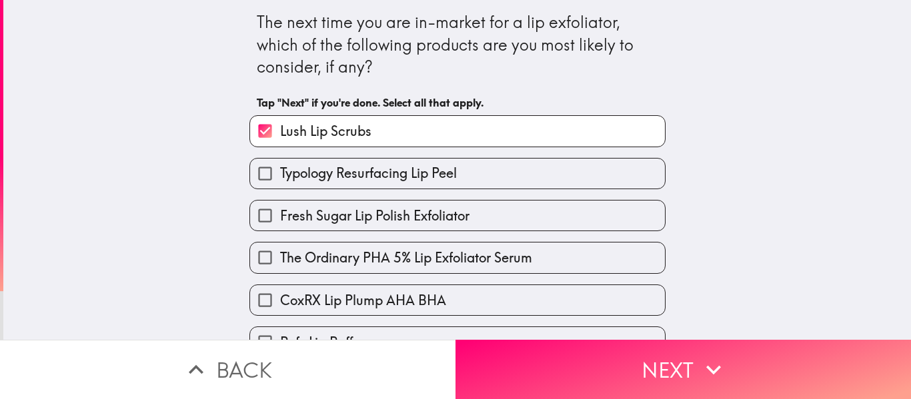
click at [363, 222] on span "Fresh Sugar Lip Polish Exfoliator" at bounding box center [374, 216] width 189 height 19
click at [280, 222] on input "Fresh Sugar Lip Polish Exfoliator" at bounding box center [265, 216] width 30 height 30
checkbox input "true"
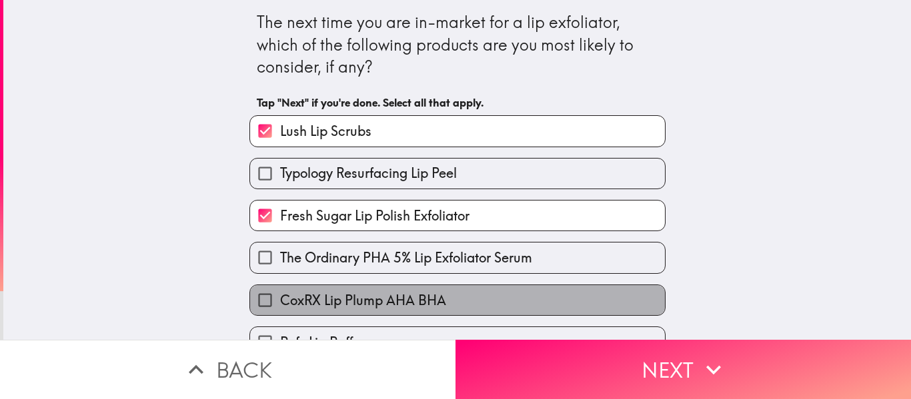
drag, startPoint x: 457, startPoint y: 293, endPoint x: 471, endPoint y: 299, distance: 14.6
click at [467, 298] on label "CoxRX Lip Plump AHA BHA" at bounding box center [457, 300] width 415 height 30
click at [280, 298] on input "CoxRX Lip Plump AHA BHA" at bounding box center [265, 300] width 30 height 30
checkbox input "true"
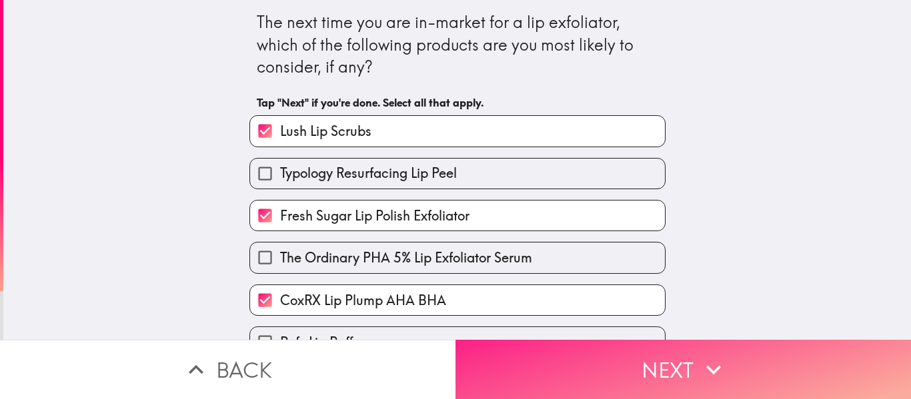
click at [587, 357] on button "Next" at bounding box center [682, 369] width 455 height 59
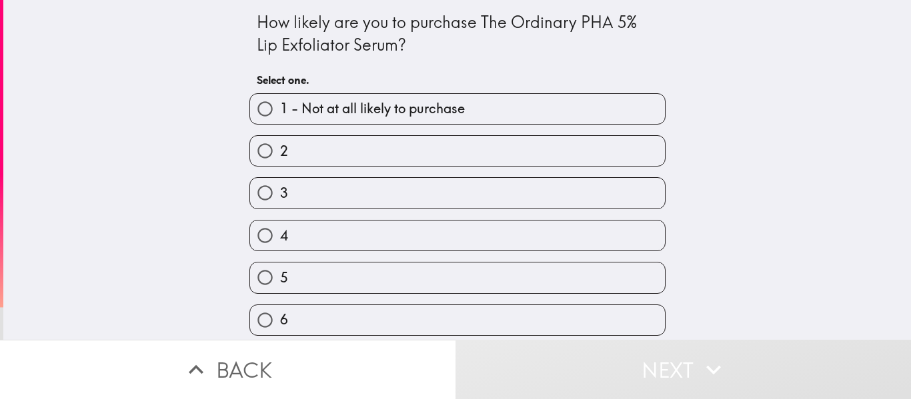
click at [319, 154] on label "2" at bounding box center [457, 151] width 415 height 30
click at [280, 154] on input "2" at bounding box center [265, 151] width 30 height 30
radio input "true"
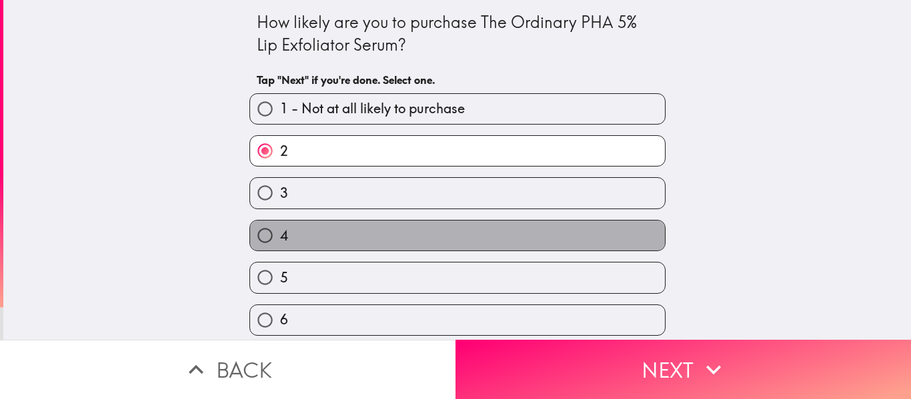
drag, startPoint x: 331, startPoint y: 233, endPoint x: 343, endPoint y: 253, distance: 22.4
click at [331, 235] on label "4" at bounding box center [457, 236] width 415 height 30
click at [280, 235] on input "4" at bounding box center [265, 236] width 30 height 30
radio input "true"
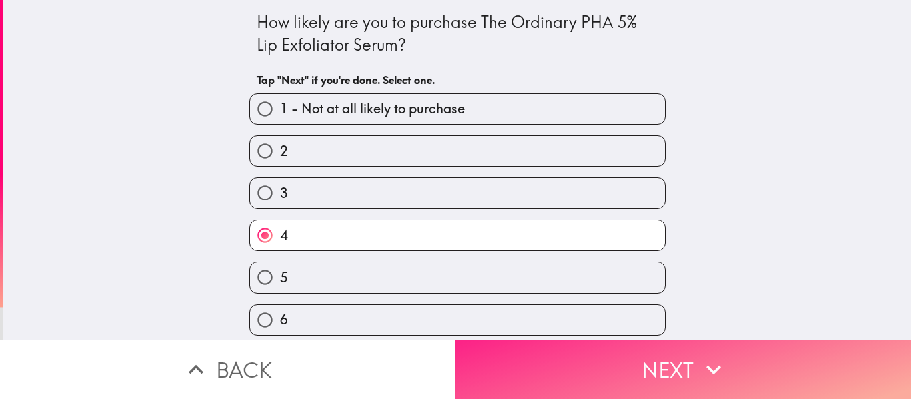
click at [612, 354] on button "Next" at bounding box center [682, 369] width 455 height 59
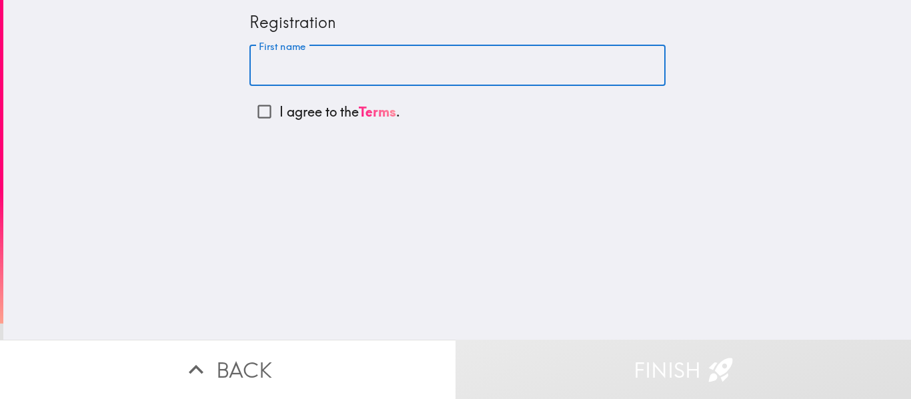
click at [350, 77] on input "First name" at bounding box center [457, 65] width 416 height 41
type input "skylar"
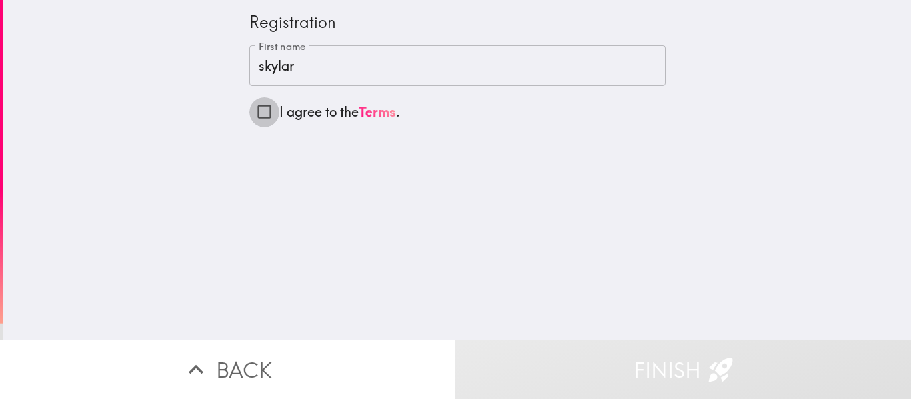
click at [263, 112] on input "I agree to the Terms ." at bounding box center [264, 112] width 30 height 30
checkbox input "true"
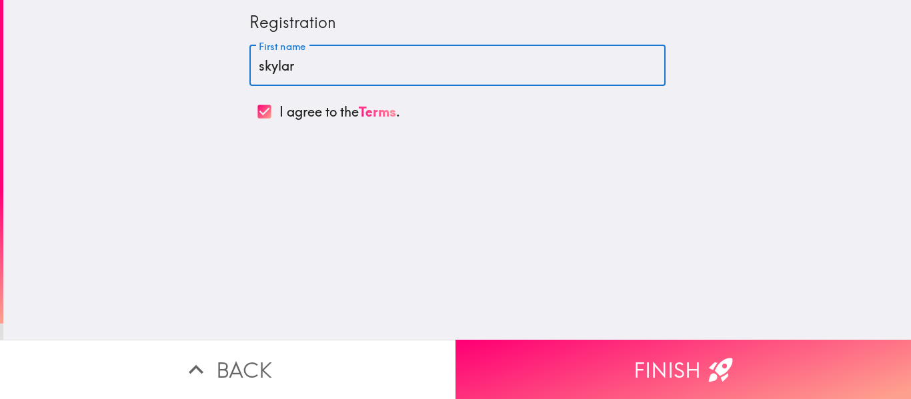
drag, startPoint x: 335, startPoint y: 58, endPoint x: 235, endPoint y: 89, distance: 104.0
click at [244, 89] on div "Registration First name skylar First name I agree to the Terms ." at bounding box center [457, 63] width 427 height 127
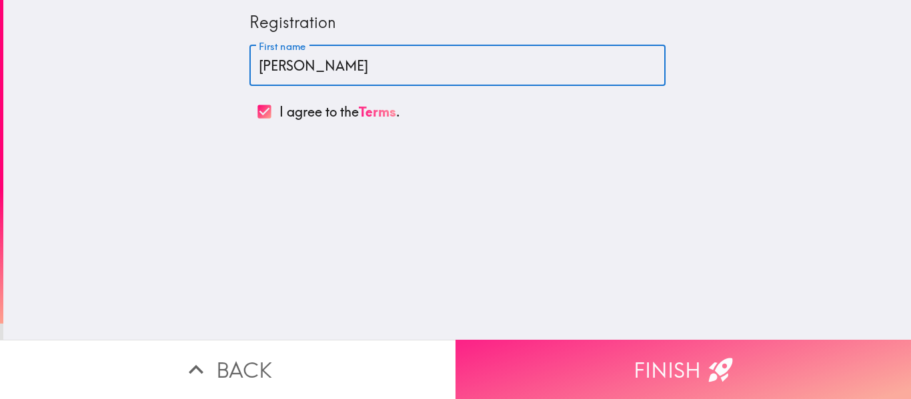
type input "[PERSON_NAME]"
click at [621, 348] on button "Finish" at bounding box center [682, 369] width 455 height 59
